Goal: Task Accomplishment & Management: Manage account settings

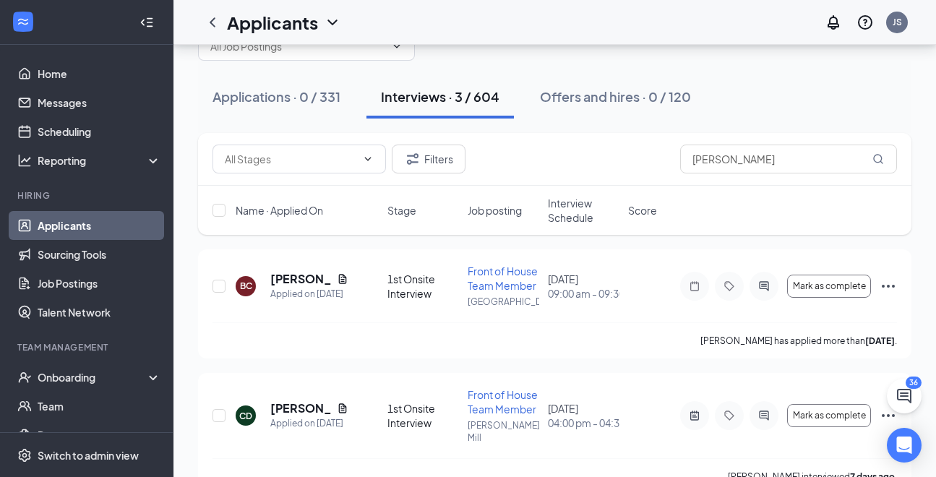
scroll to position [64, 0]
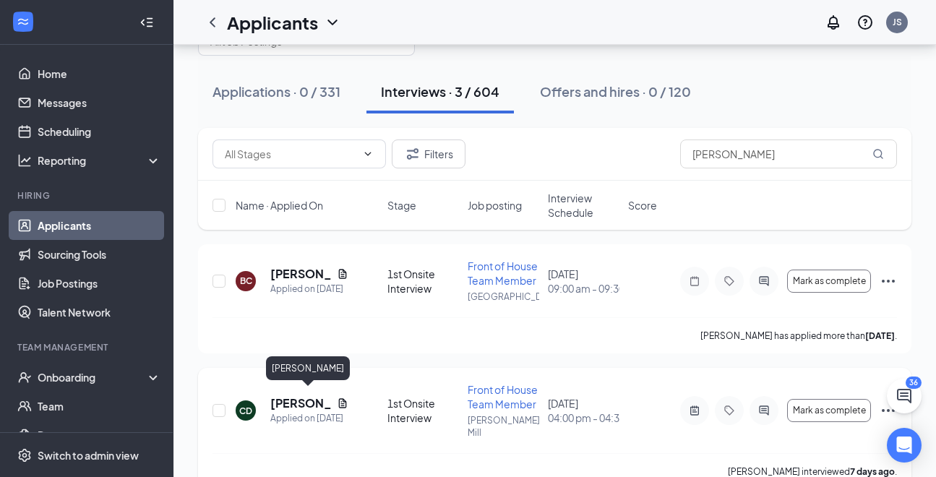
click at [293, 396] on h5 "[PERSON_NAME]" at bounding box center [300, 403] width 61 height 16
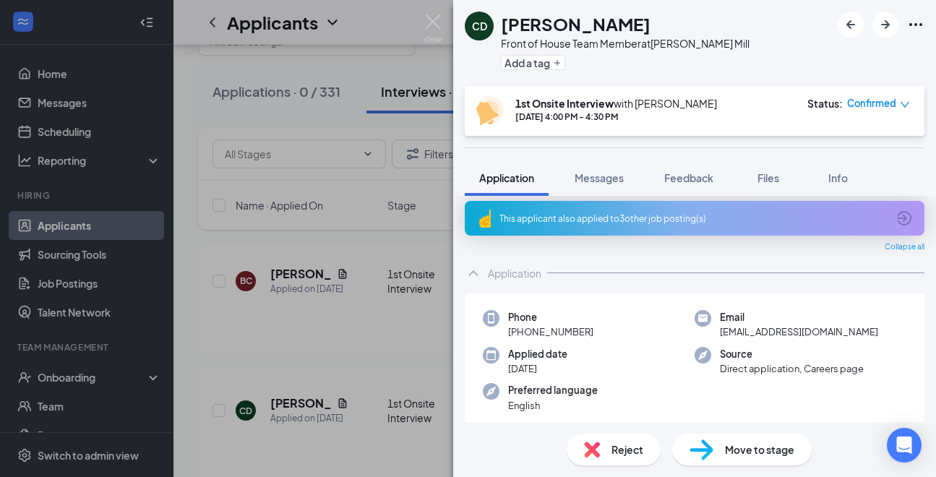
scroll to position [11, 0]
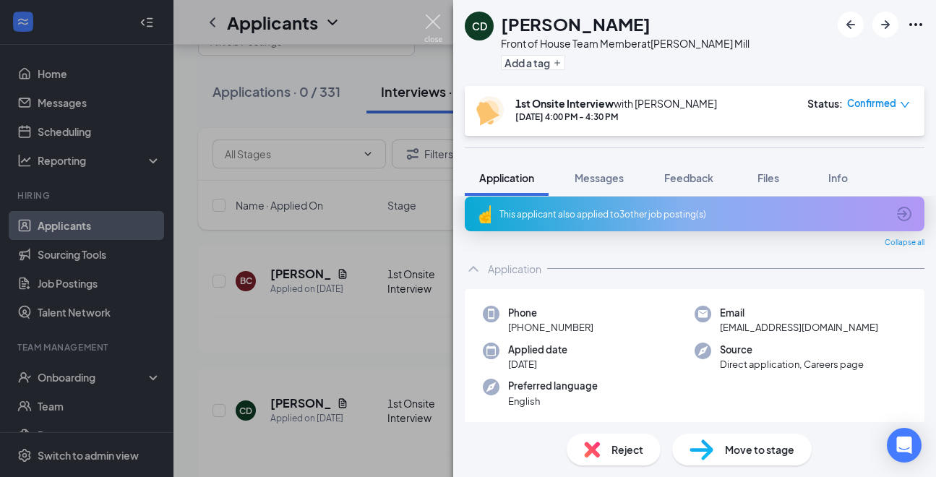
click at [433, 17] on img at bounding box center [433, 28] width 18 height 28
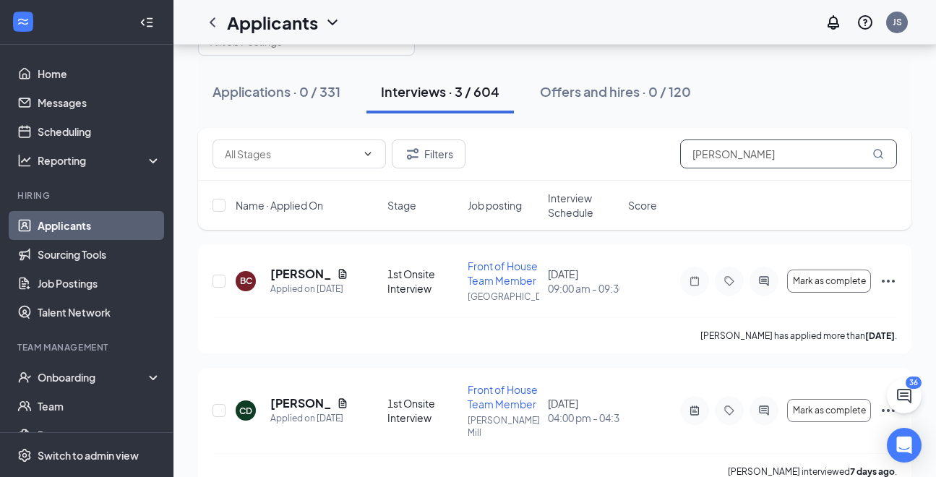
click at [743, 155] on input "[PERSON_NAME]" at bounding box center [788, 153] width 217 height 29
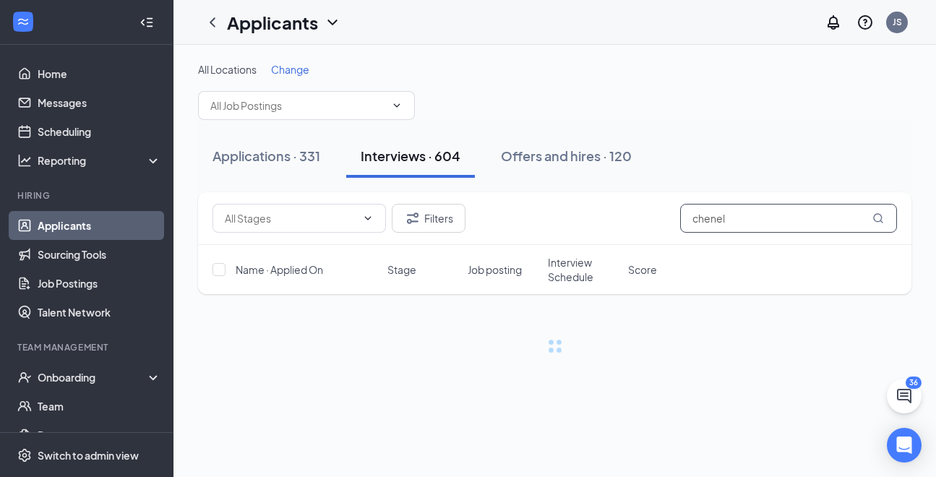
type input "chenel"
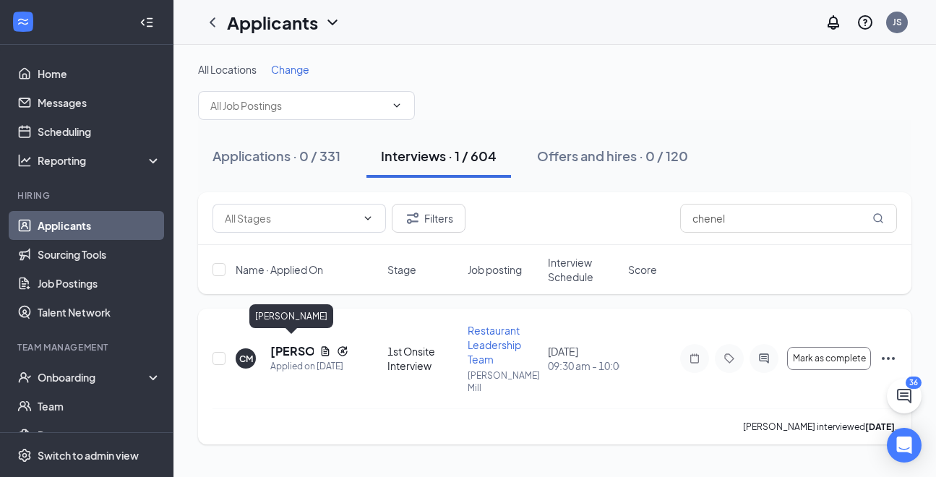
click at [286, 345] on h5 "[PERSON_NAME]" at bounding box center [291, 351] width 43 height 16
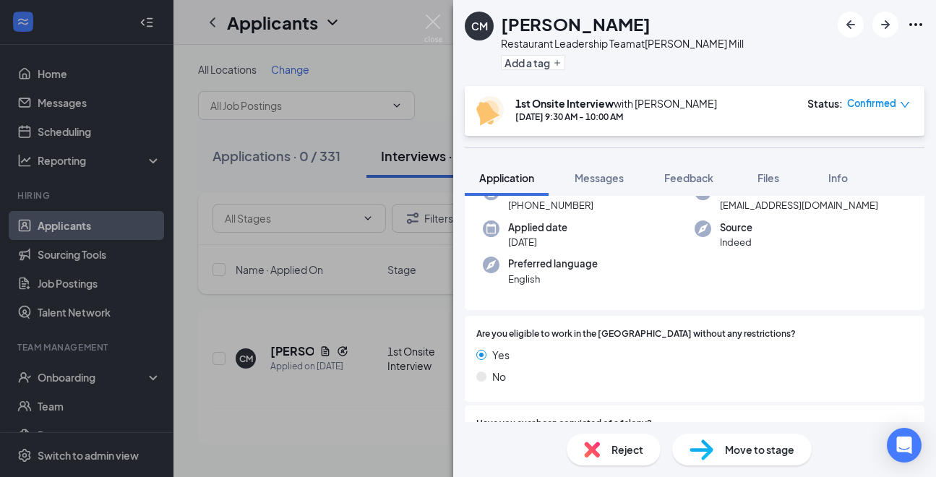
scroll to position [216, 0]
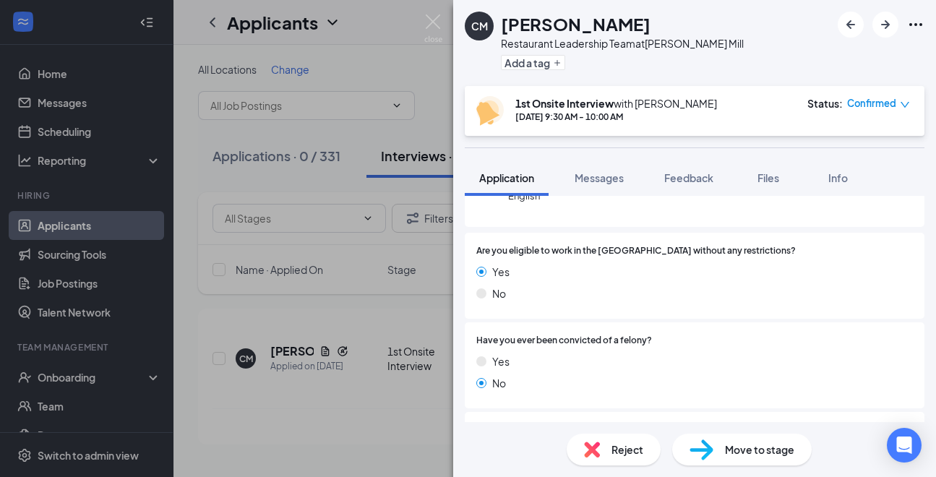
click at [612, 452] on span "Reject" at bounding box center [627, 449] width 32 height 16
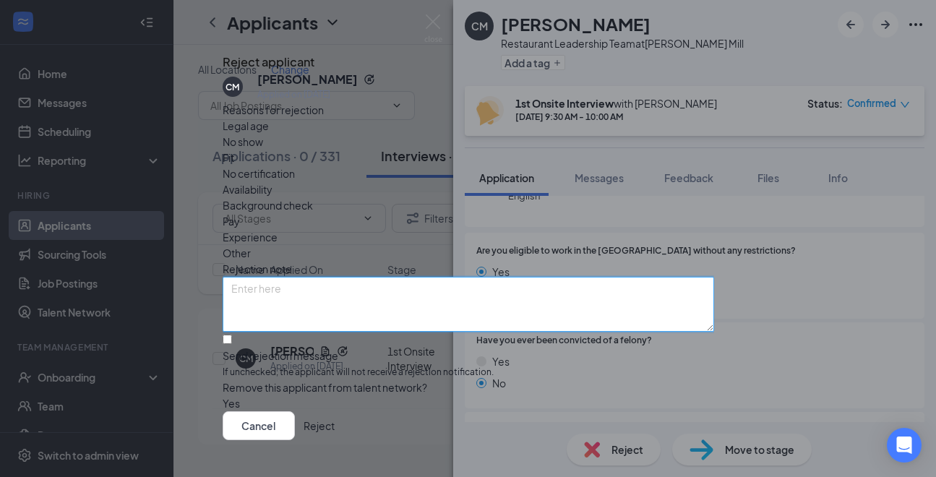
click at [337, 277] on textarea at bounding box center [468, 304] width 491 height 55
type textarea "FATR concerns -AD"
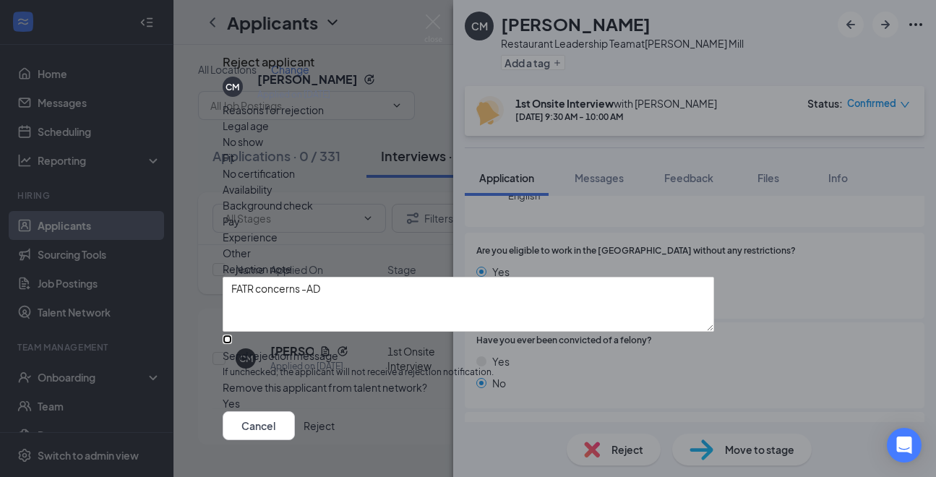
click at [232, 337] on input "Send rejection message If unchecked, the applicant will not receive a rejection…" at bounding box center [227, 339] width 9 height 9
checkbox input "true"
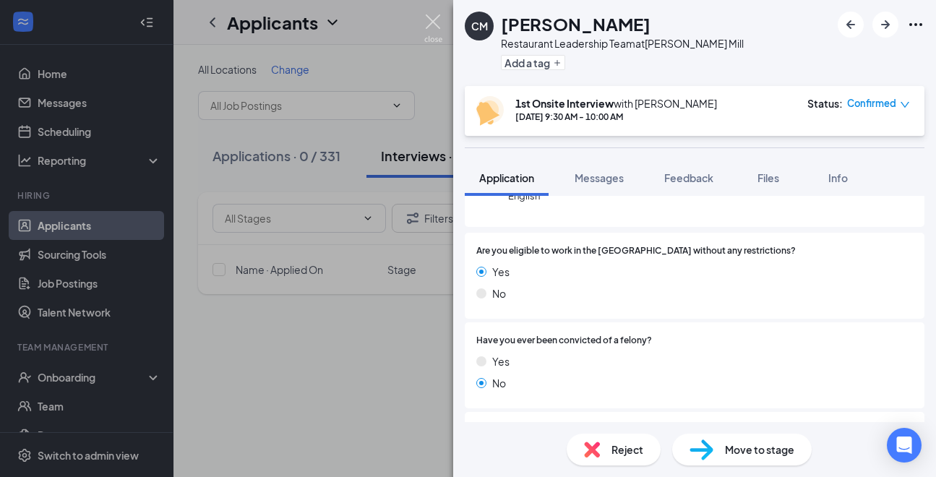
click at [439, 30] on img at bounding box center [433, 28] width 18 height 28
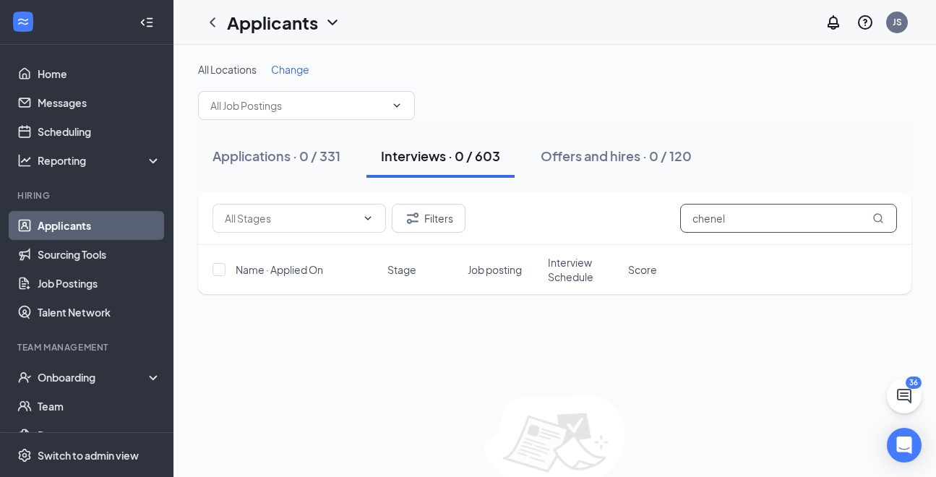
drag, startPoint x: 770, startPoint y: 212, endPoint x: 704, endPoint y: 212, distance: 65.8
click at [704, 212] on input "chenel" at bounding box center [788, 218] width 217 height 29
type input "c"
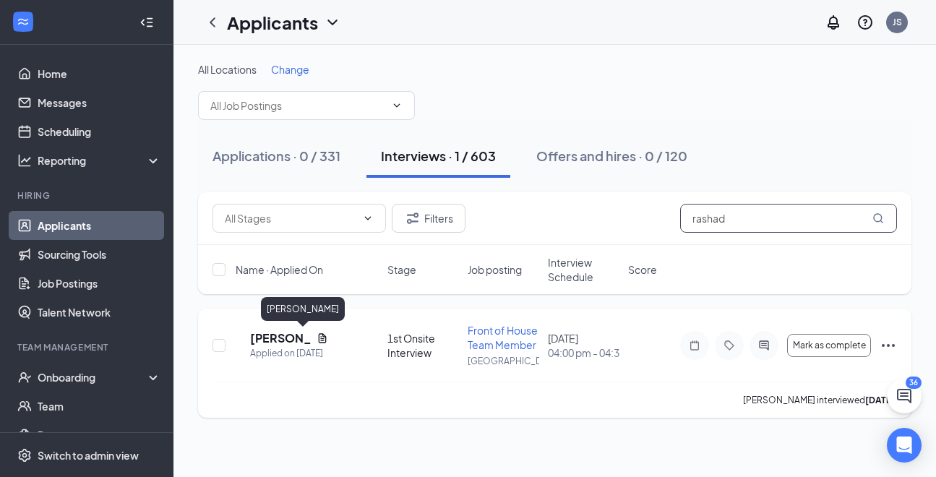
type input "rashad"
click at [303, 339] on h5 "[PERSON_NAME]" at bounding box center [280, 338] width 61 height 16
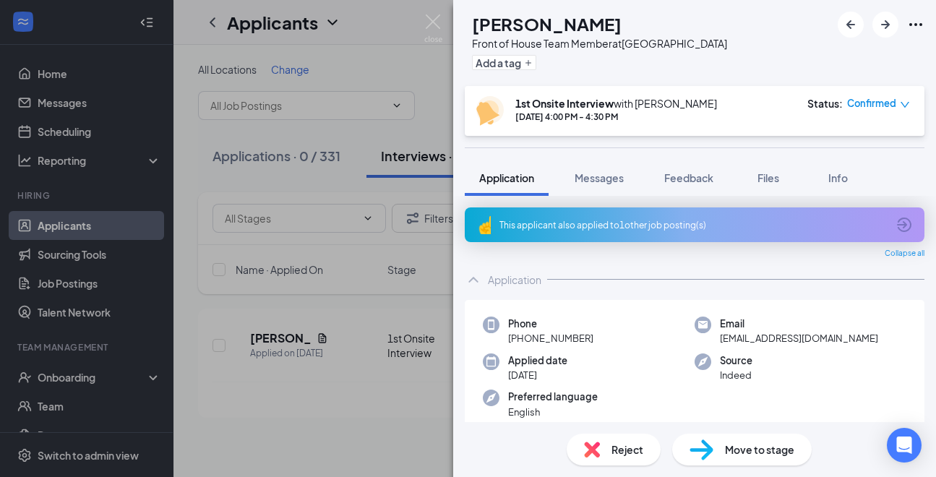
click at [617, 455] on span "Reject" at bounding box center [627, 449] width 32 height 16
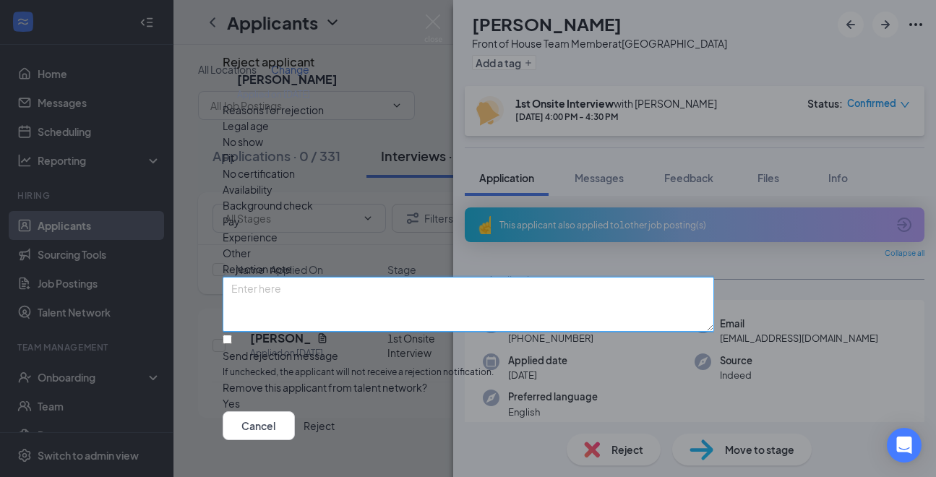
click at [309, 277] on textarea at bounding box center [468, 304] width 491 height 55
type textarea "FATR concerns -AD"
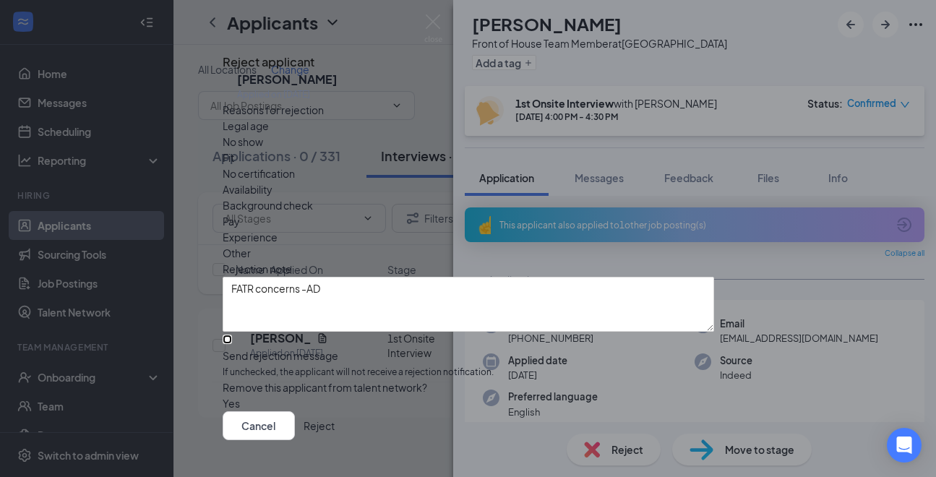
click at [232, 337] on input "Send rejection message If unchecked, the applicant will not receive a rejection…" at bounding box center [227, 339] width 9 height 9
checkbox input "true"
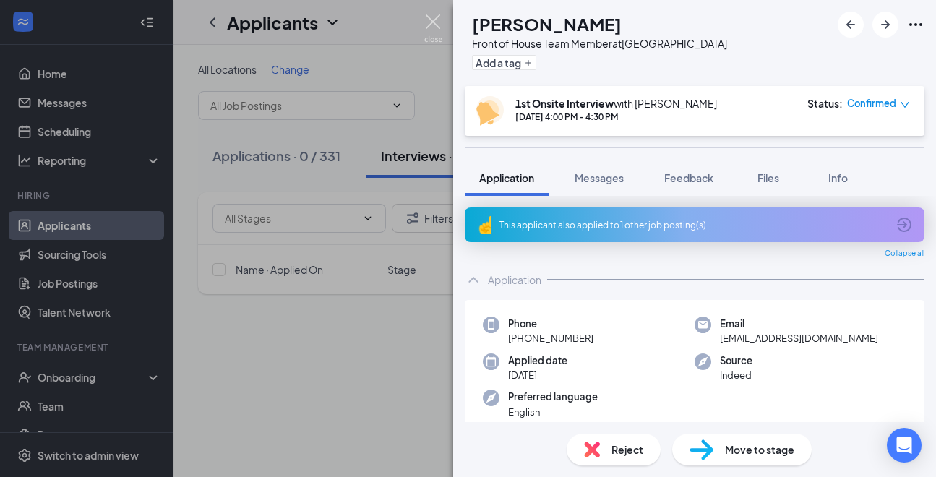
click at [429, 27] on img at bounding box center [433, 28] width 18 height 28
